Goal: Information Seeking & Learning: Learn about a topic

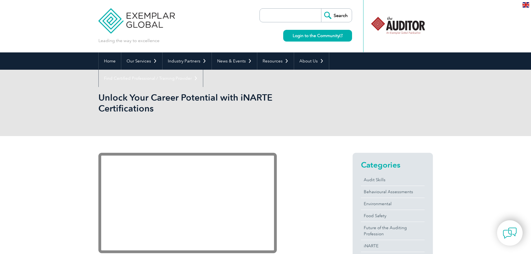
click at [125, 36] on div "Leading the way to excellence" at bounding box center [136, 22] width 77 height 44
click at [129, 25] on img at bounding box center [136, 16] width 77 height 33
